Goal: Navigation & Orientation: Find specific page/section

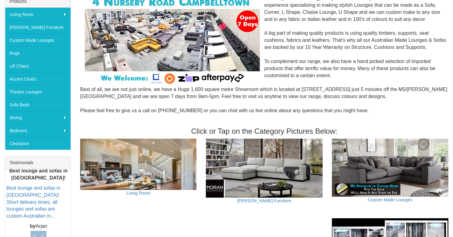
scroll to position [105, 0]
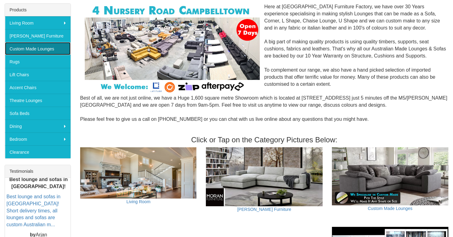
click at [42, 51] on link "Custom Made Lounges" at bounding box center [38, 48] width 66 height 13
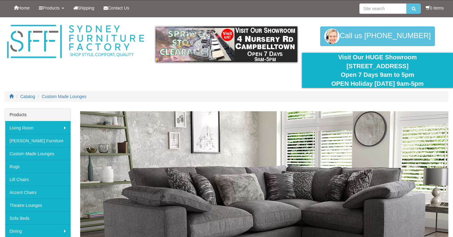
scroll to position [18, 0]
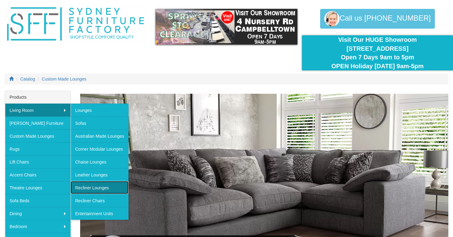
click at [97, 190] on link "Recliner Lounges" at bounding box center [100, 187] width 58 height 13
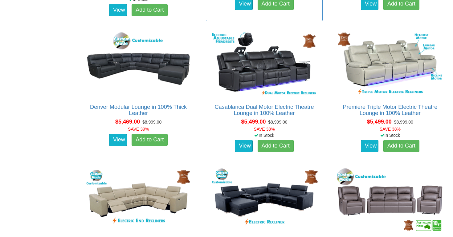
scroll to position [2807, 0]
